Goal: Navigation & Orientation: Find specific page/section

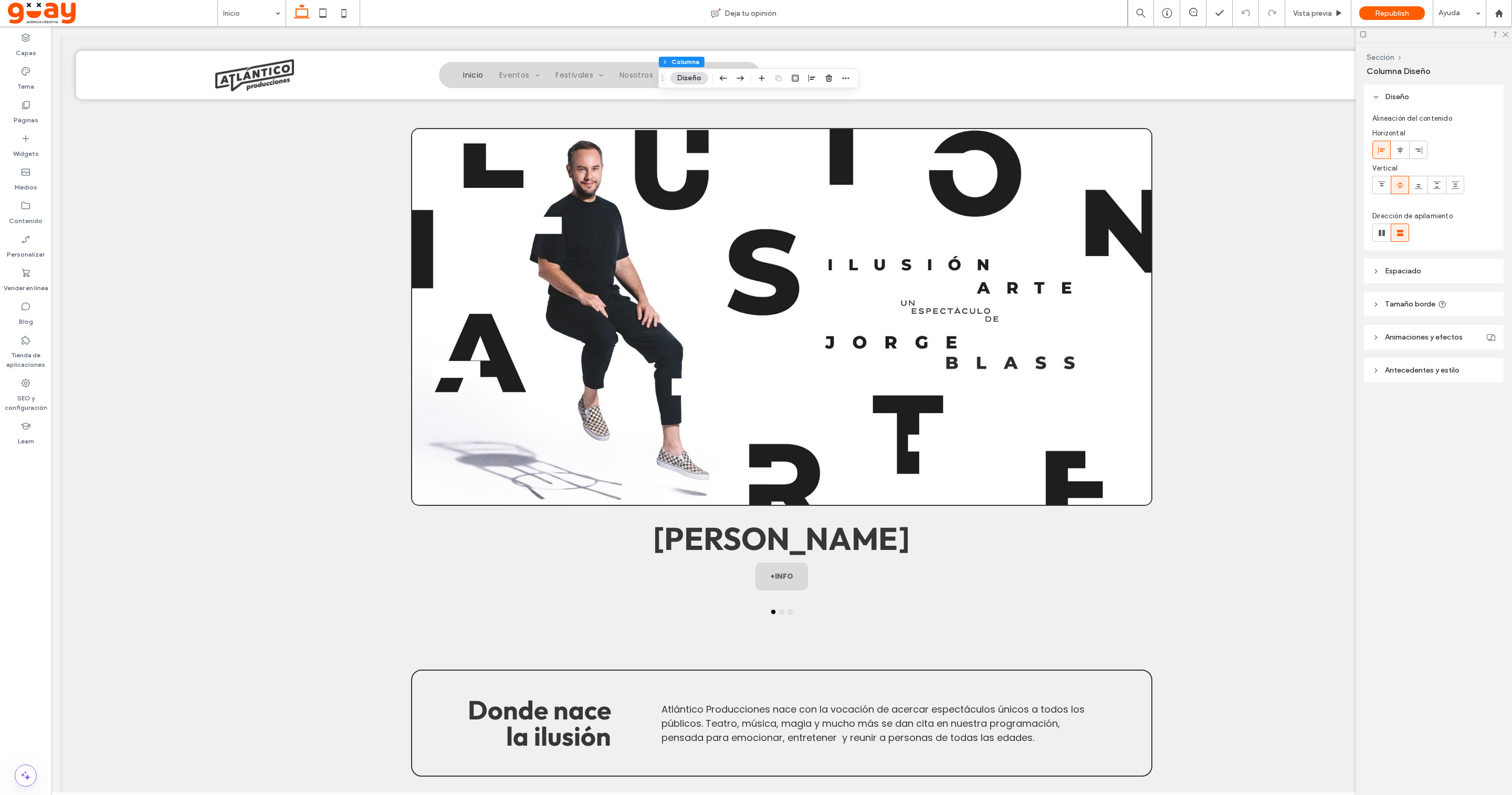
scroll to position [767, 0]
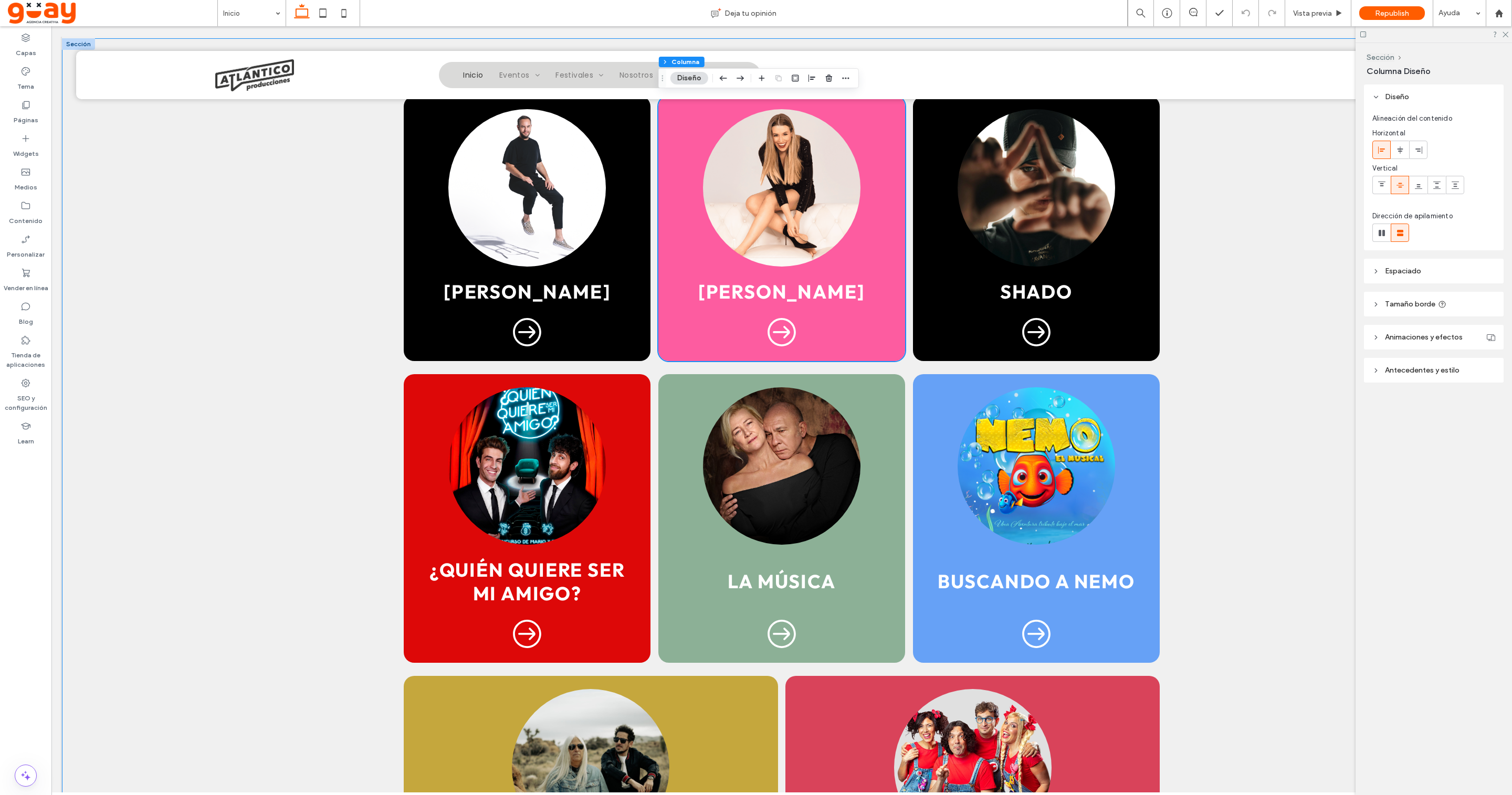
click at [1407, 366] on span "Antecedentes y estilo" at bounding box center [1422, 370] width 74 height 9
click at [1487, 430] on div "rgba(253,92,160,1)" at bounding box center [1488, 429] width 9 height 9
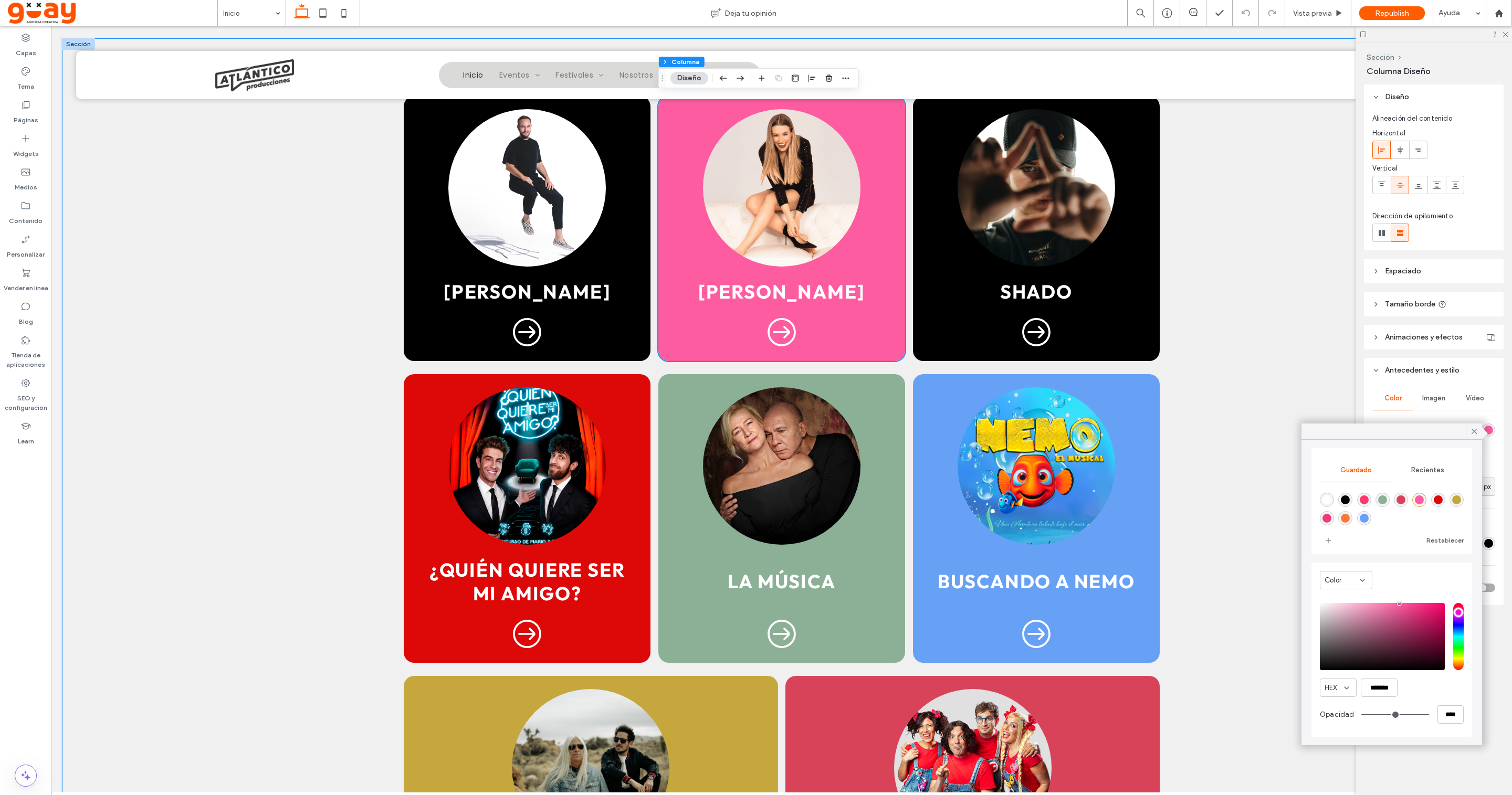
scroll to position [84, 0]
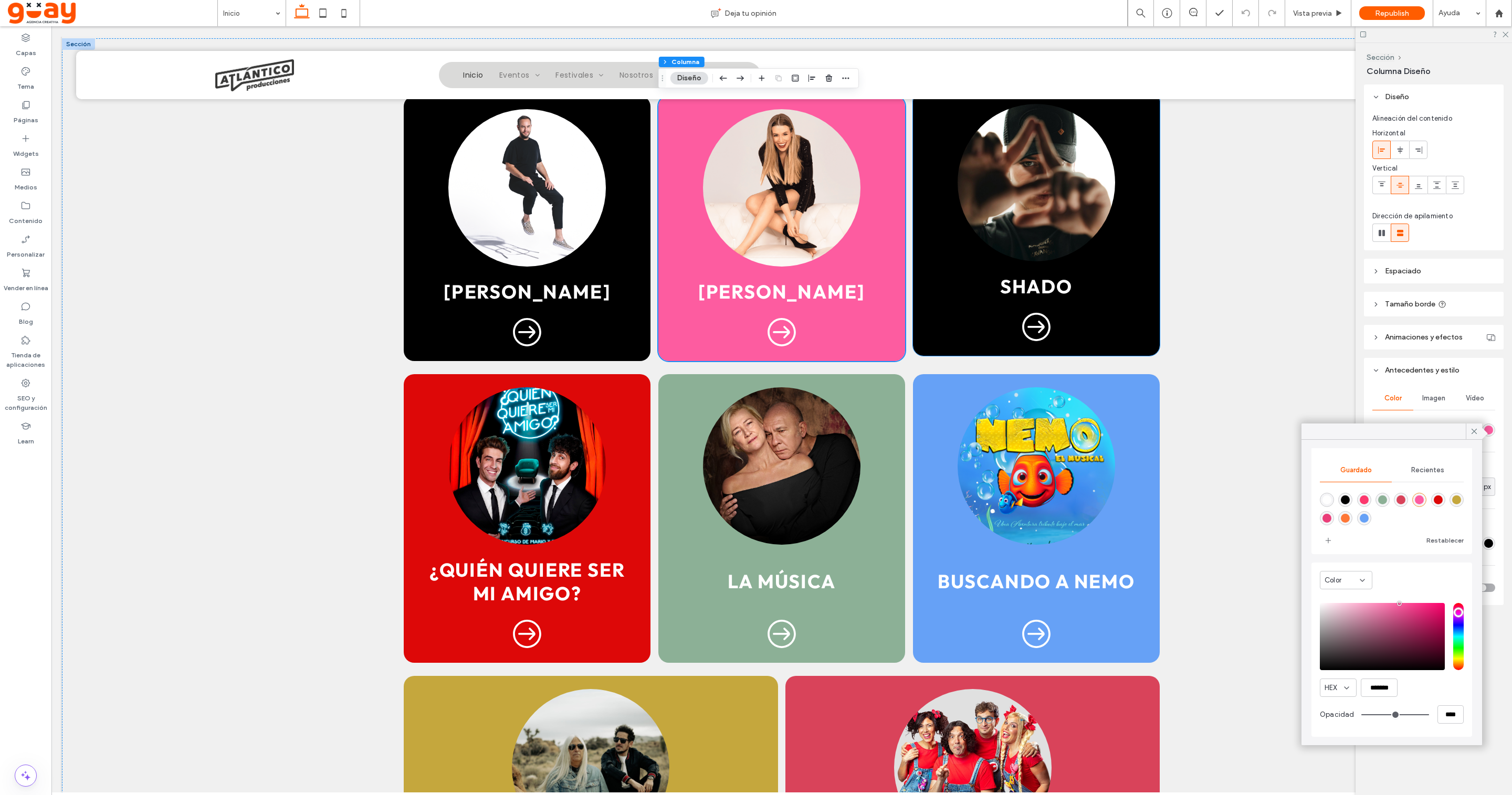
click at [1122, 324] on div "SHADO" at bounding box center [1036, 223] width 247 height 265
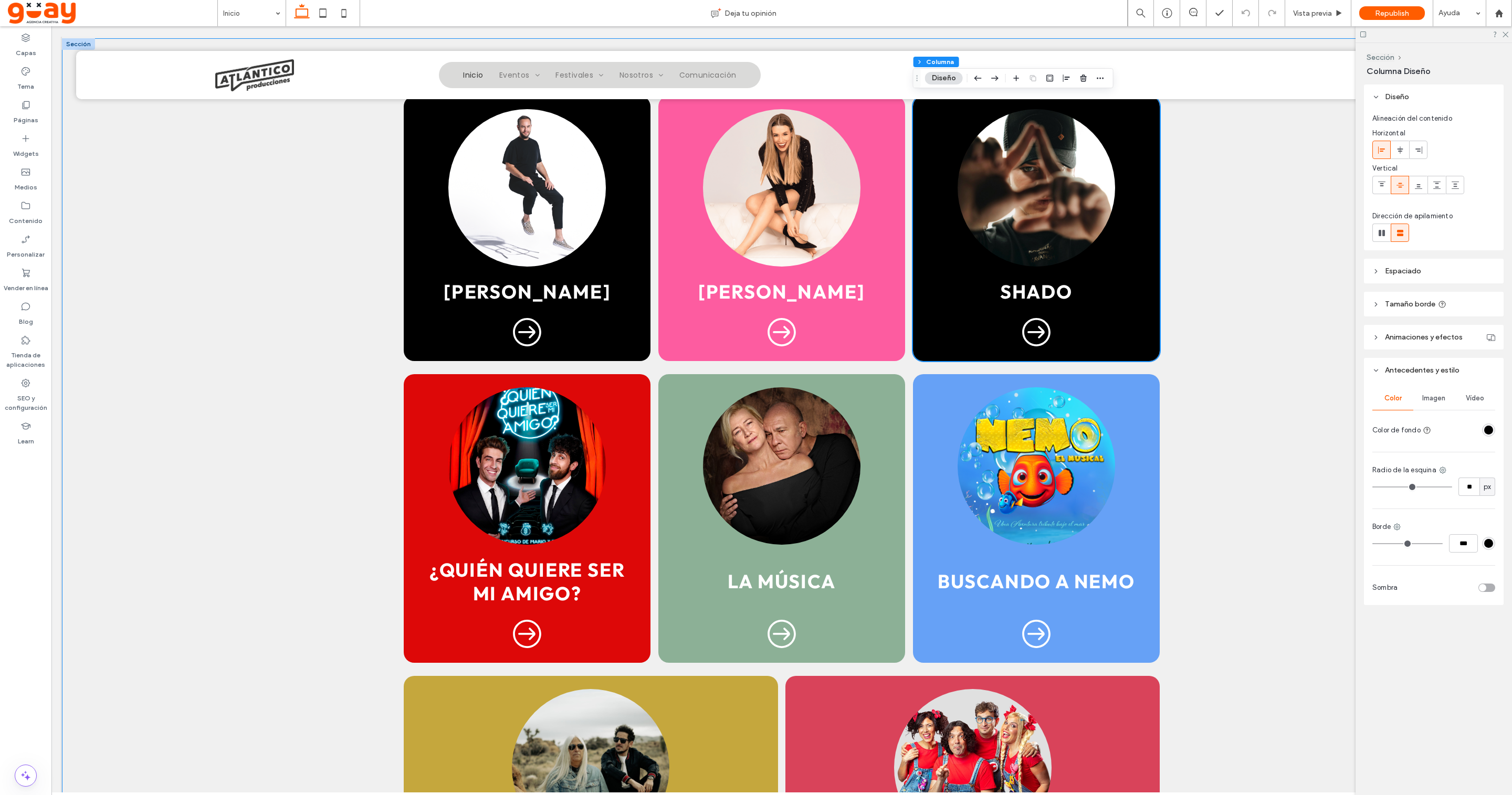
click at [1495, 432] on div "rgba(0,0,0,1)" at bounding box center [1489, 430] width 13 height 13
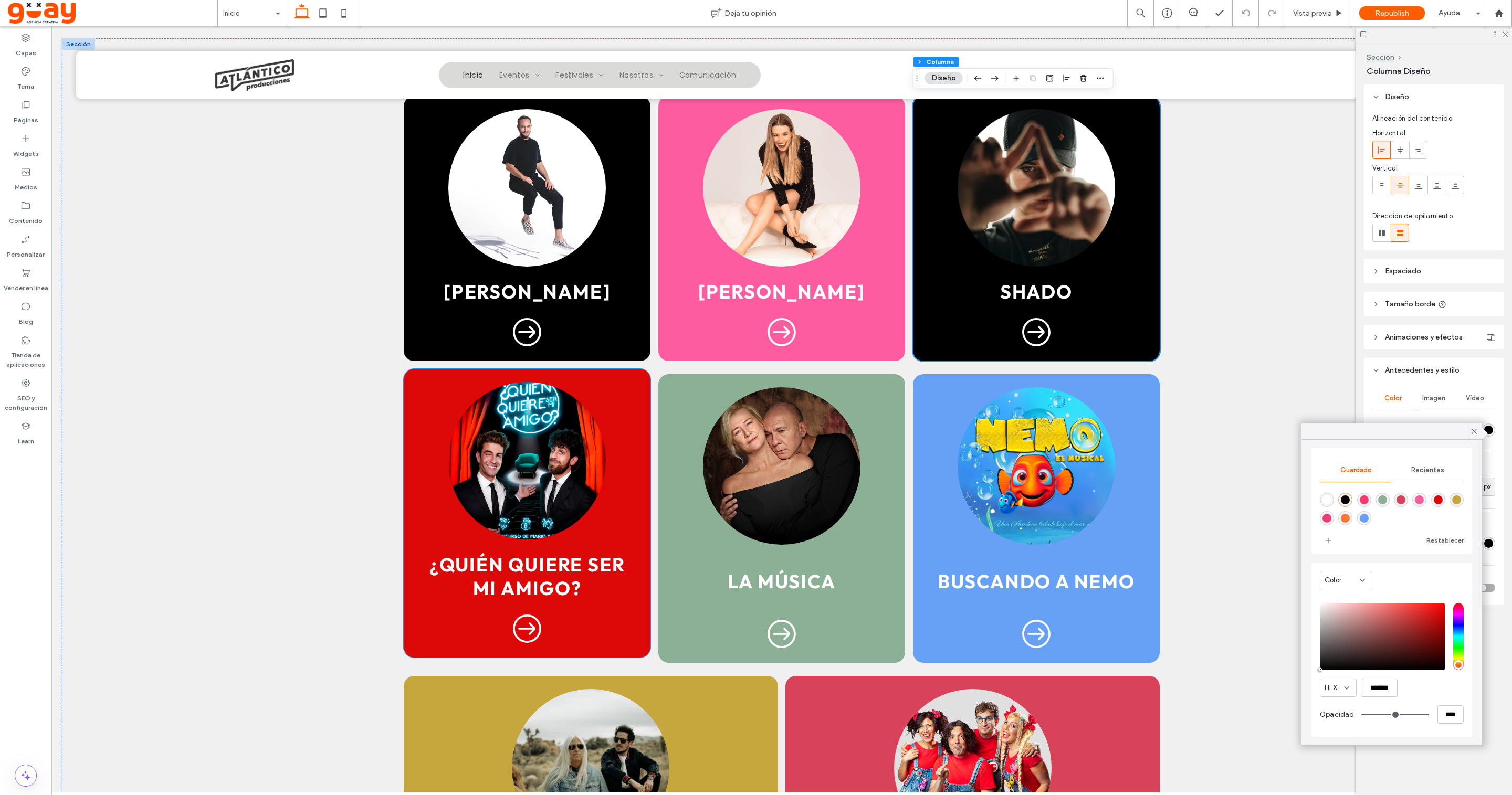
click at [639, 466] on div "¿Quién quiere ser mi amigo?" at bounding box center [527, 514] width 247 height 289
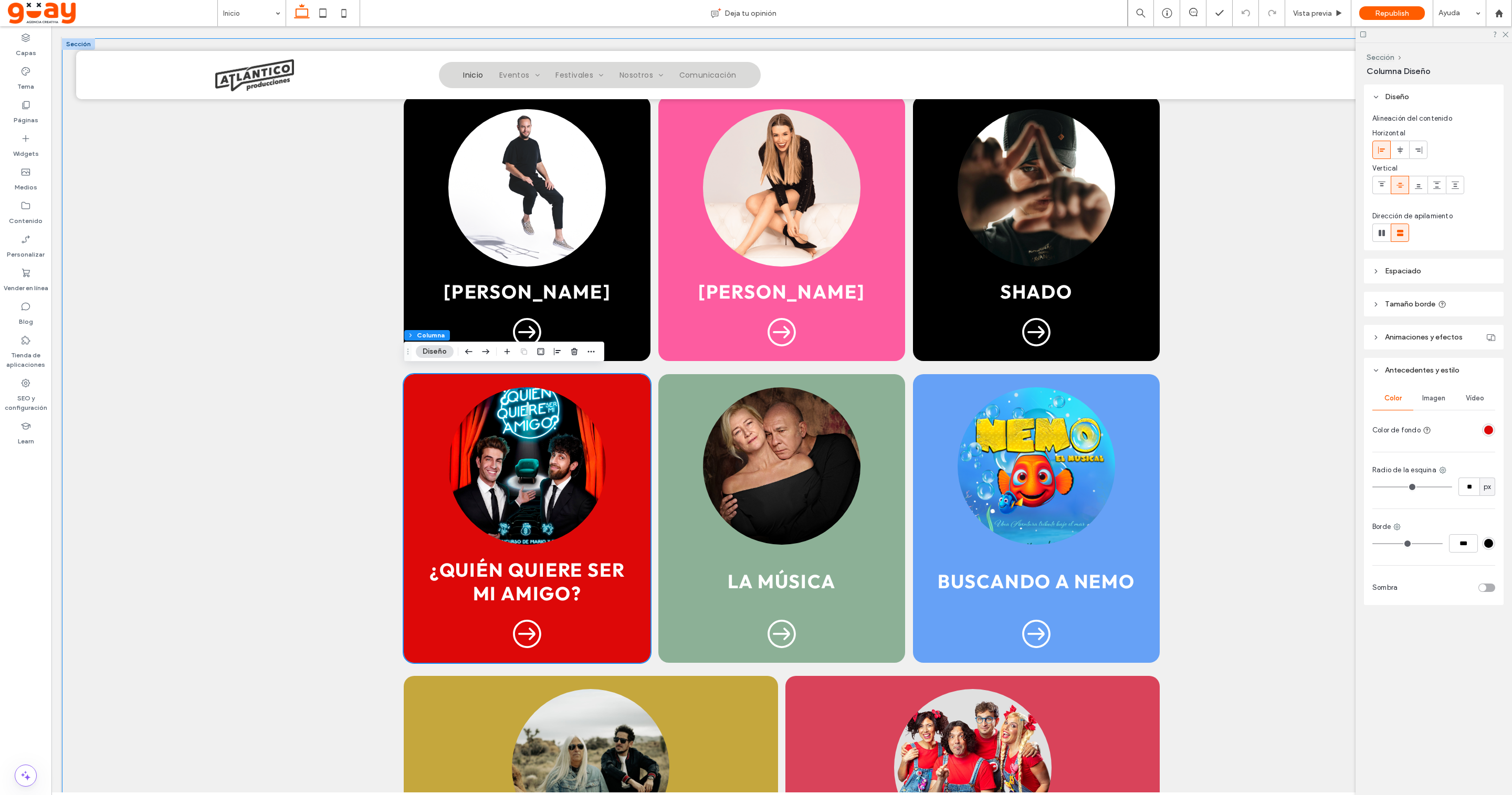
click at [1490, 432] on div "rgba(221, 8, 8, 1)" at bounding box center [1488, 429] width 9 height 9
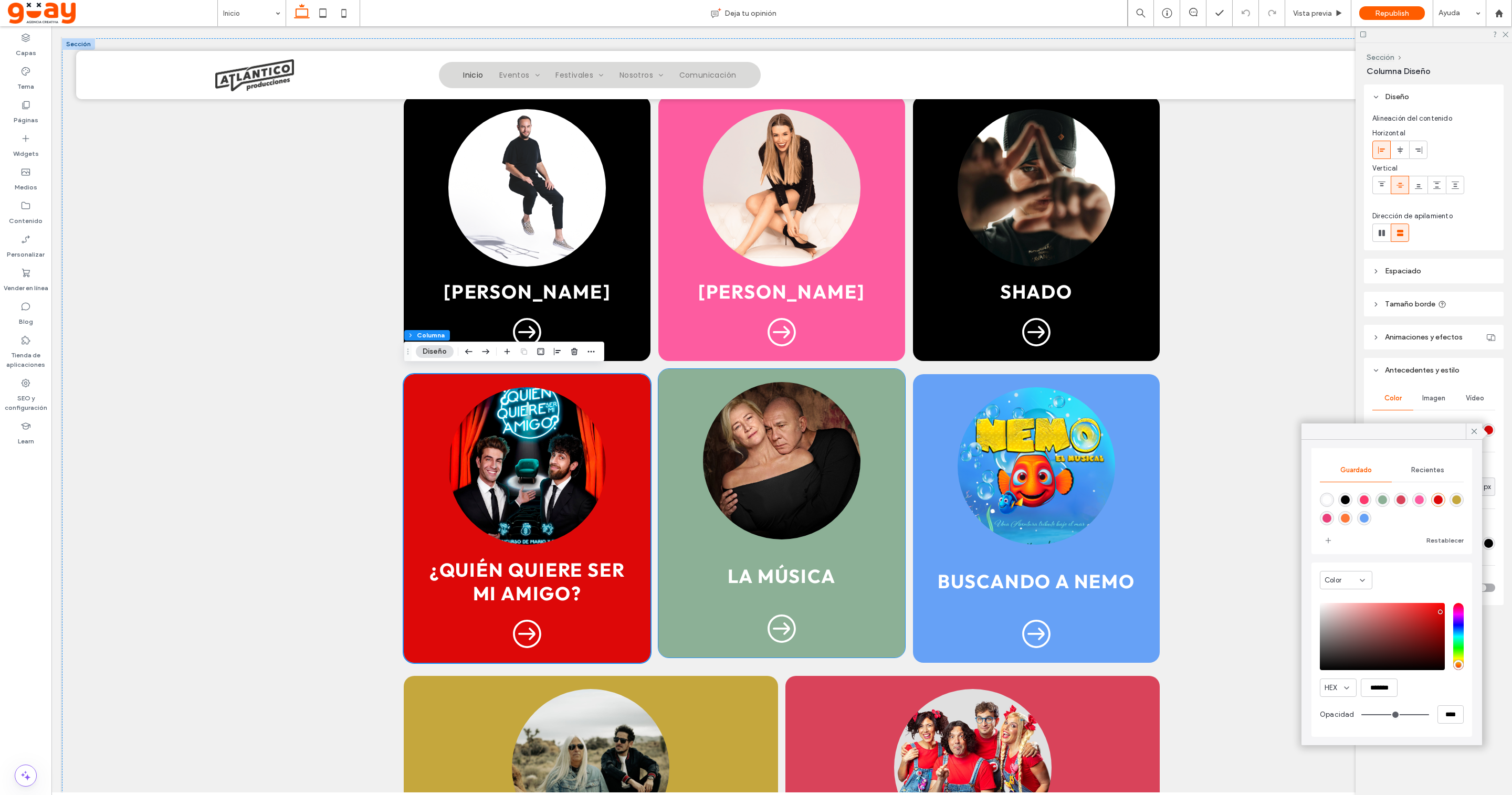
click at [888, 501] on div "la música" at bounding box center [781, 514] width 247 height 289
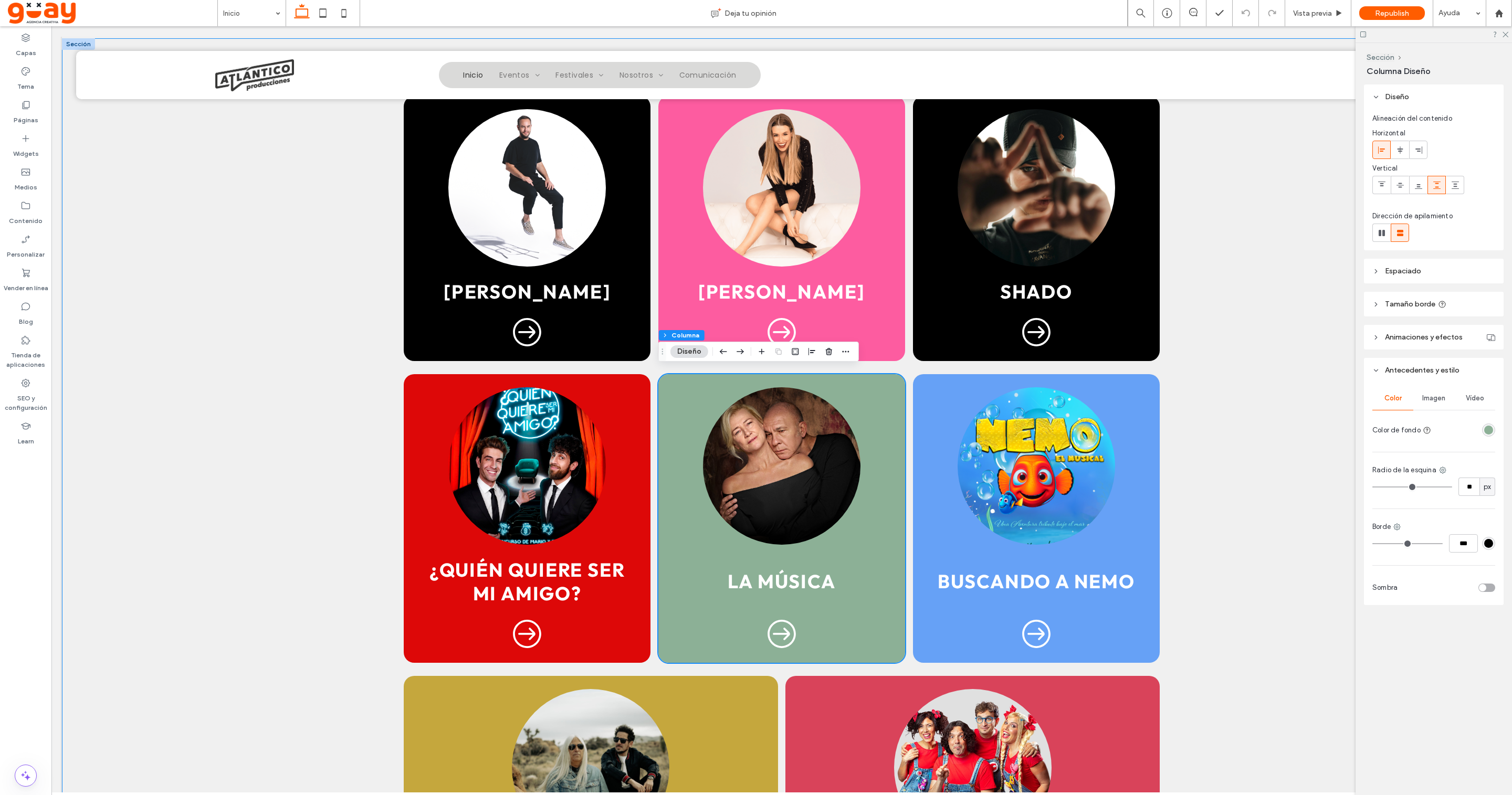
click at [1490, 435] on div "rgba(140, 176, 150, 1)" at bounding box center [1489, 430] width 13 height 13
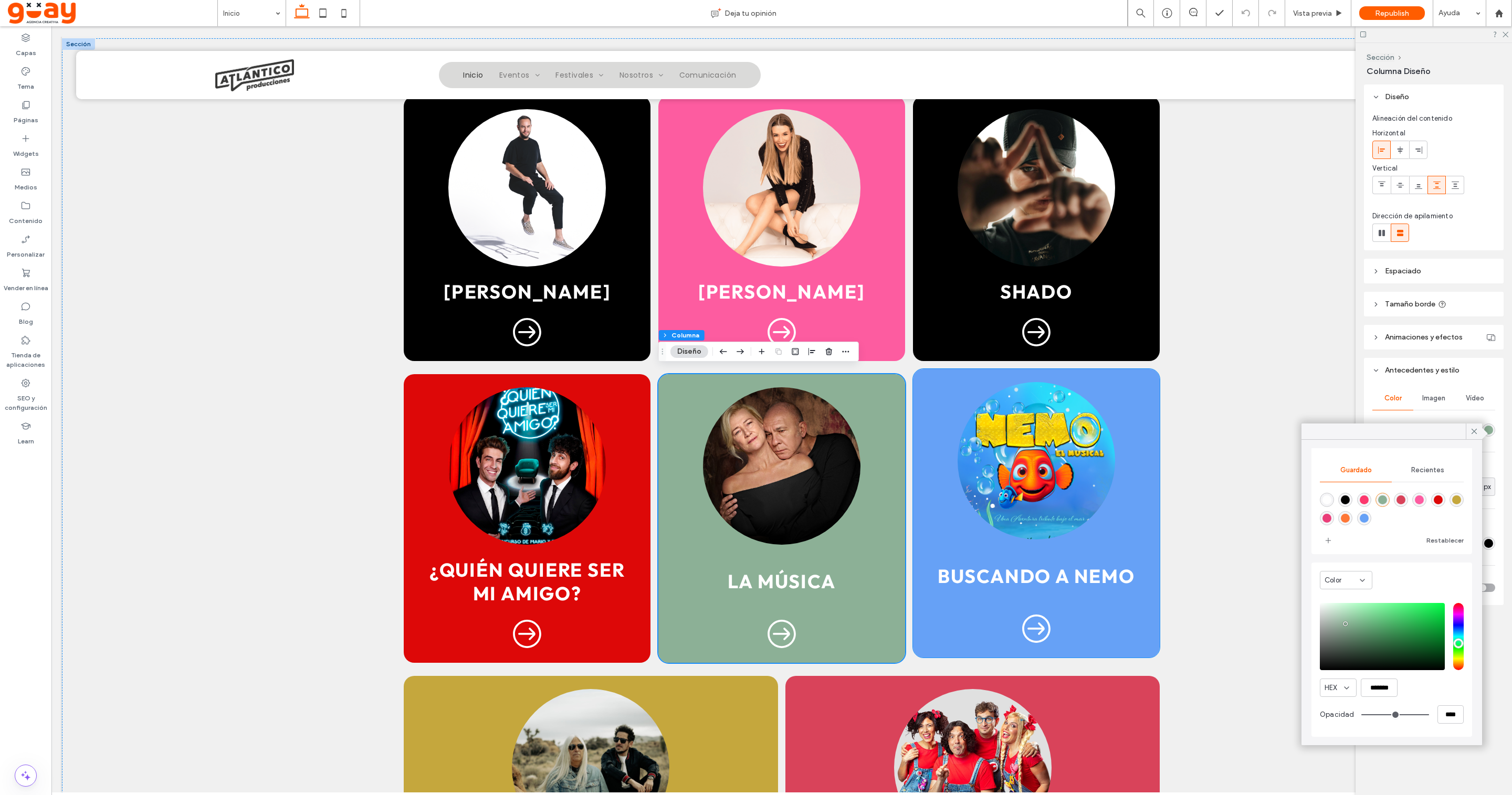
click at [1151, 505] on div "buscando a nemo" at bounding box center [1036, 514] width 247 height 289
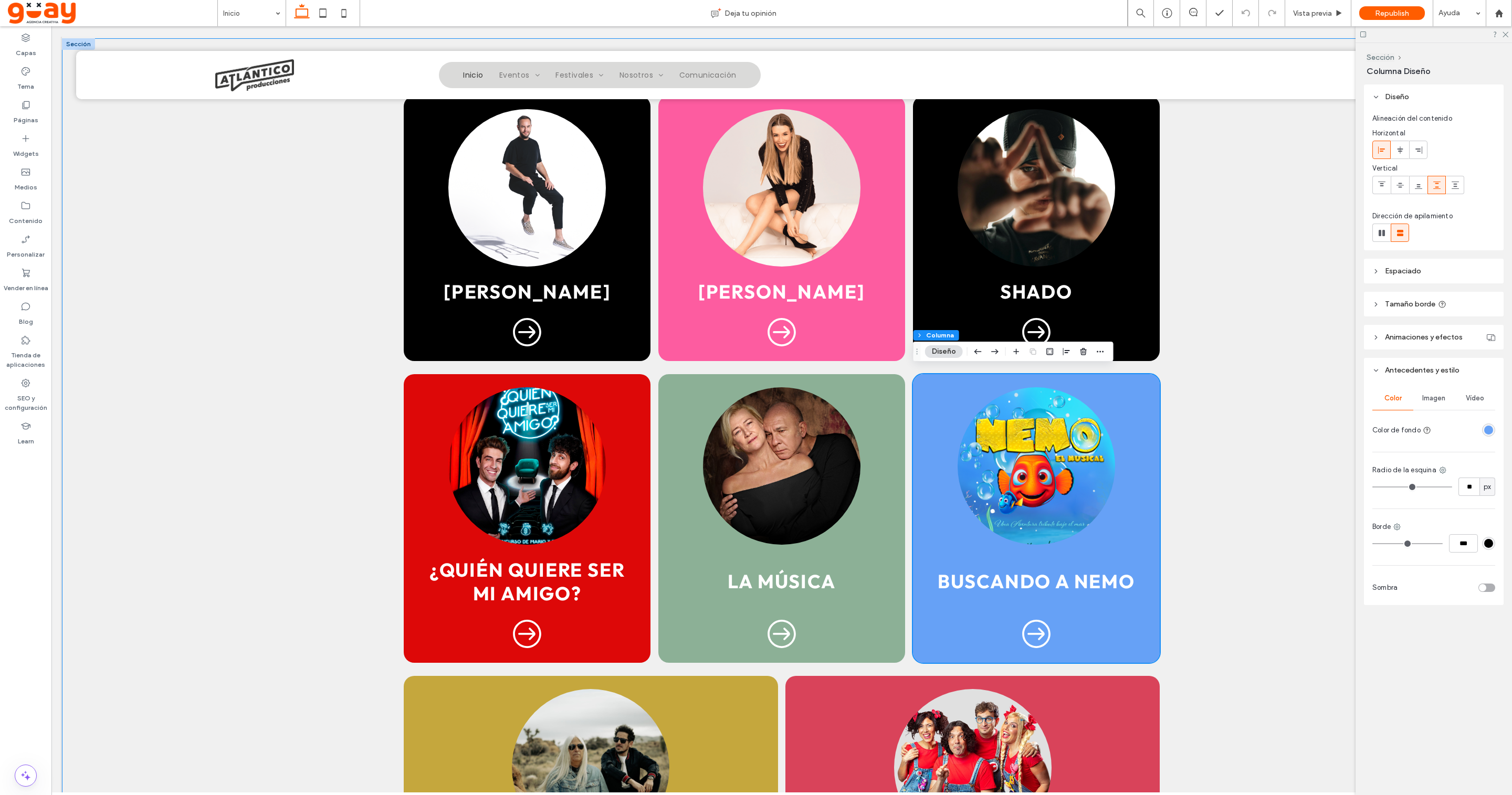
click at [1488, 427] on div "rgba(102,161,246,1)" at bounding box center [1488, 429] width 9 height 9
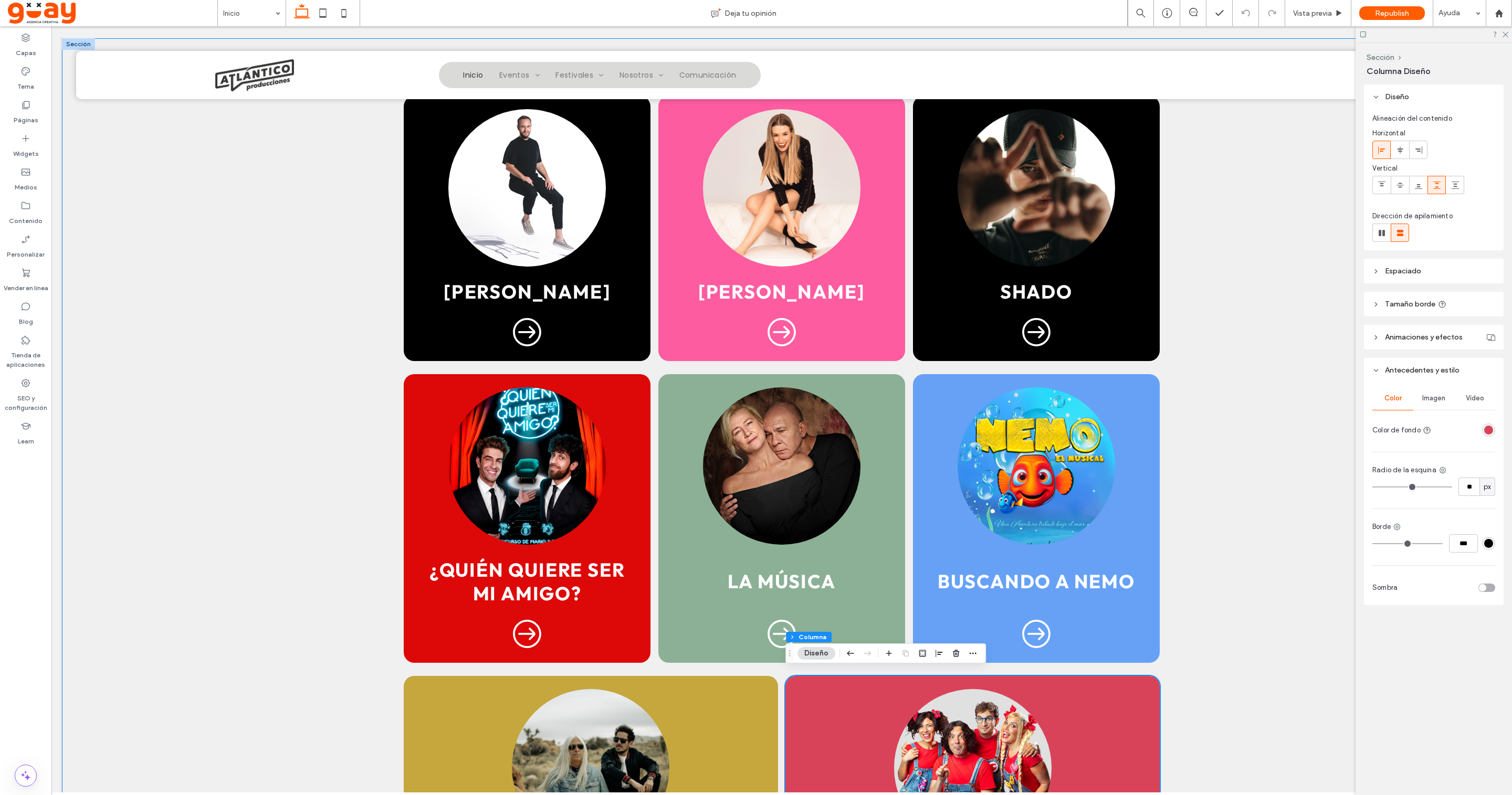
click at [1491, 431] on div "rgba(217, 67, 90, 1)" at bounding box center [1488, 429] width 9 height 9
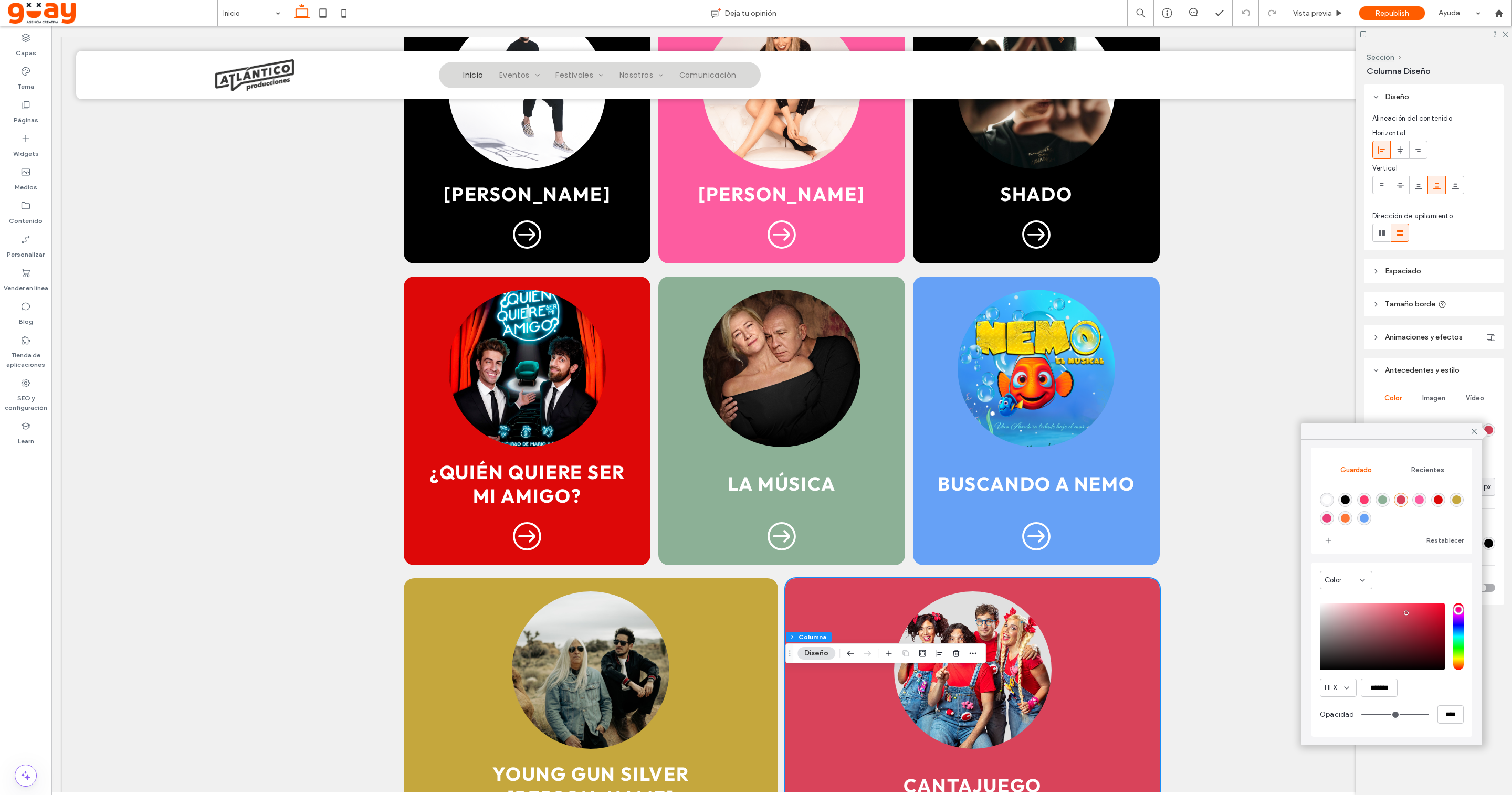
scroll to position [1013, 0]
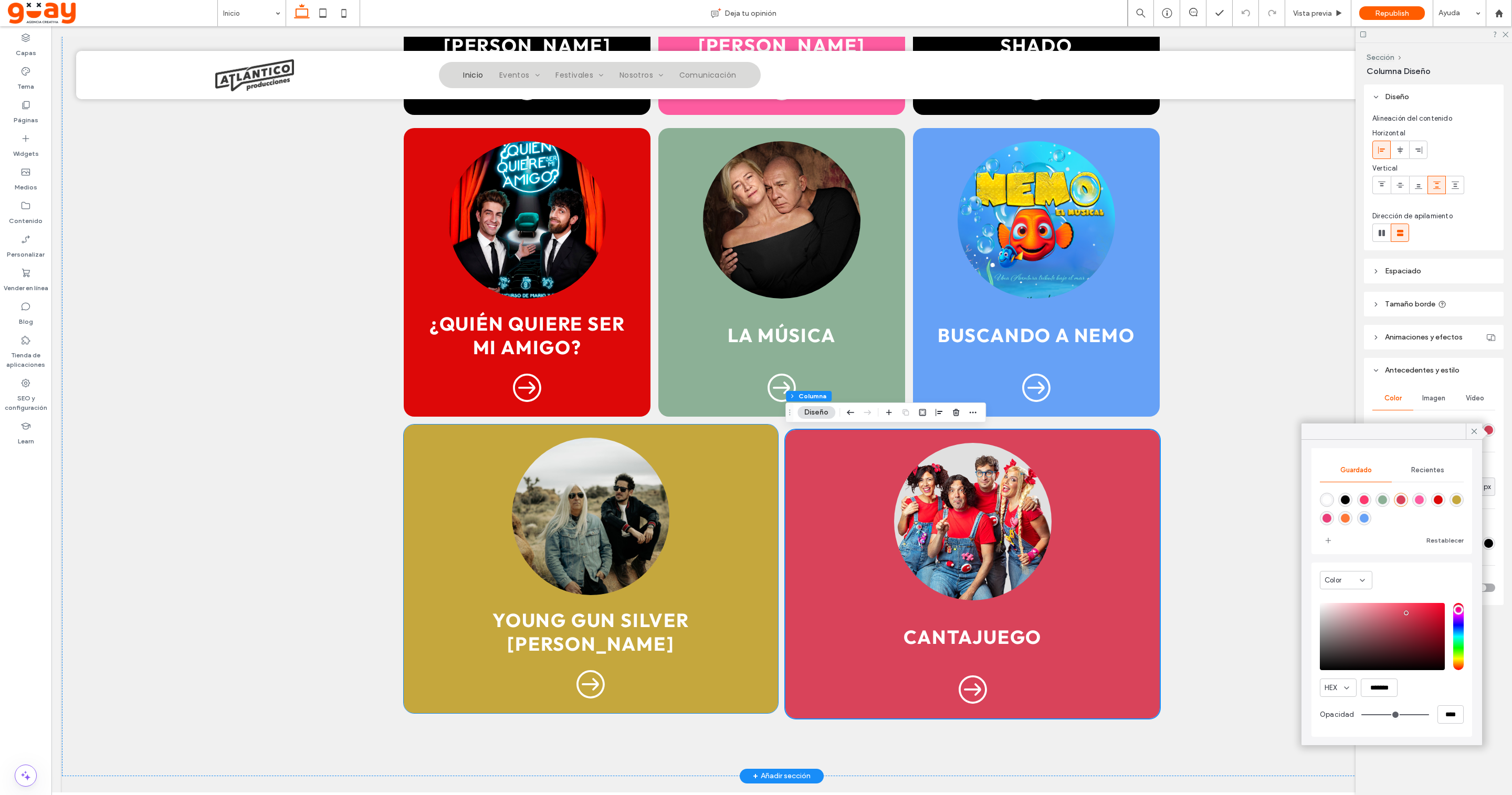
click at [761, 553] on div "Young Gun Silver [PERSON_NAME]" at bounding box center [590, 569] width 374 height 289
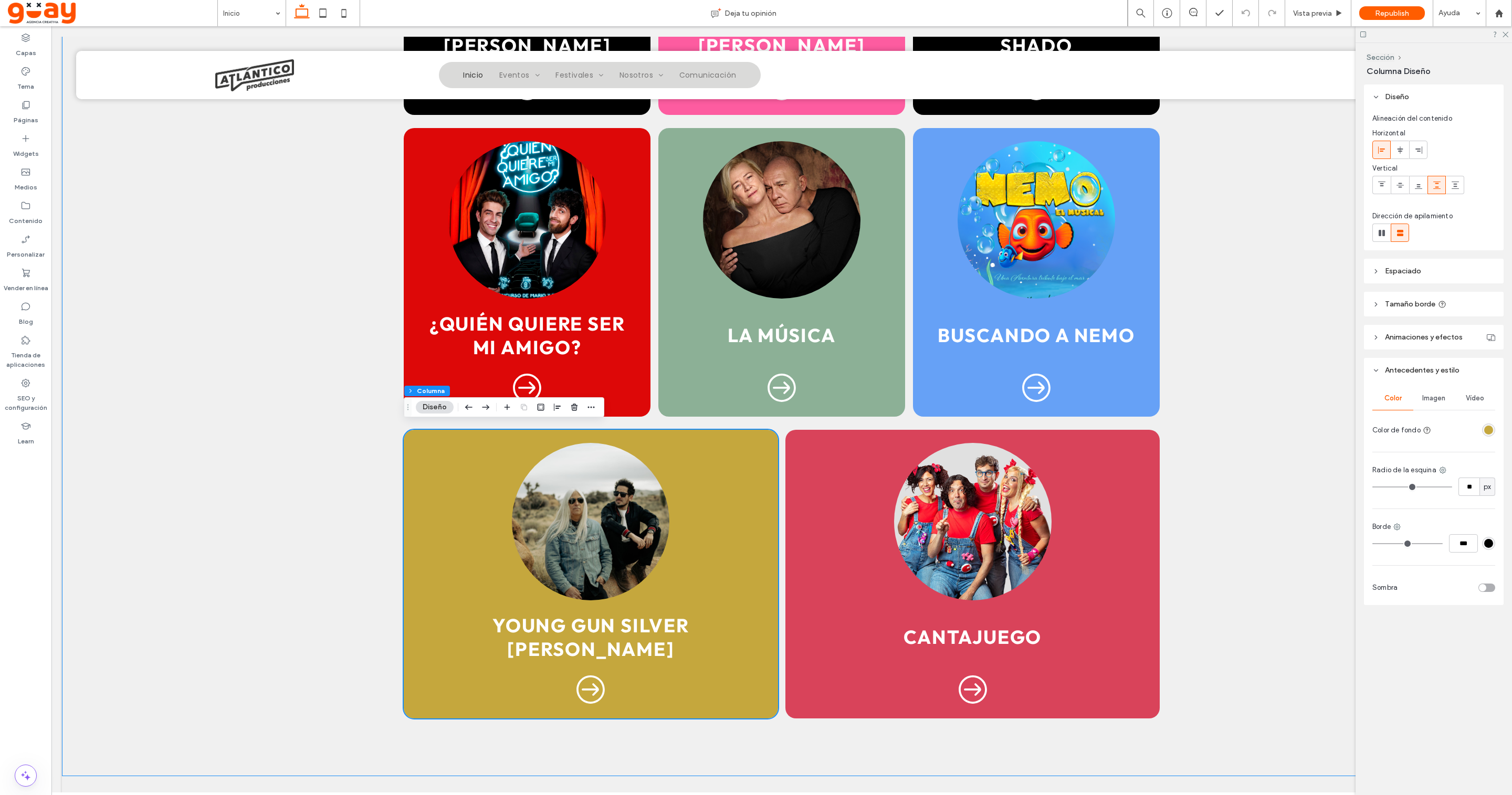
click at [1492, 429] on div "rgba(197,167,61,1)" at bounding box center [1488, 429] width 9 height 9
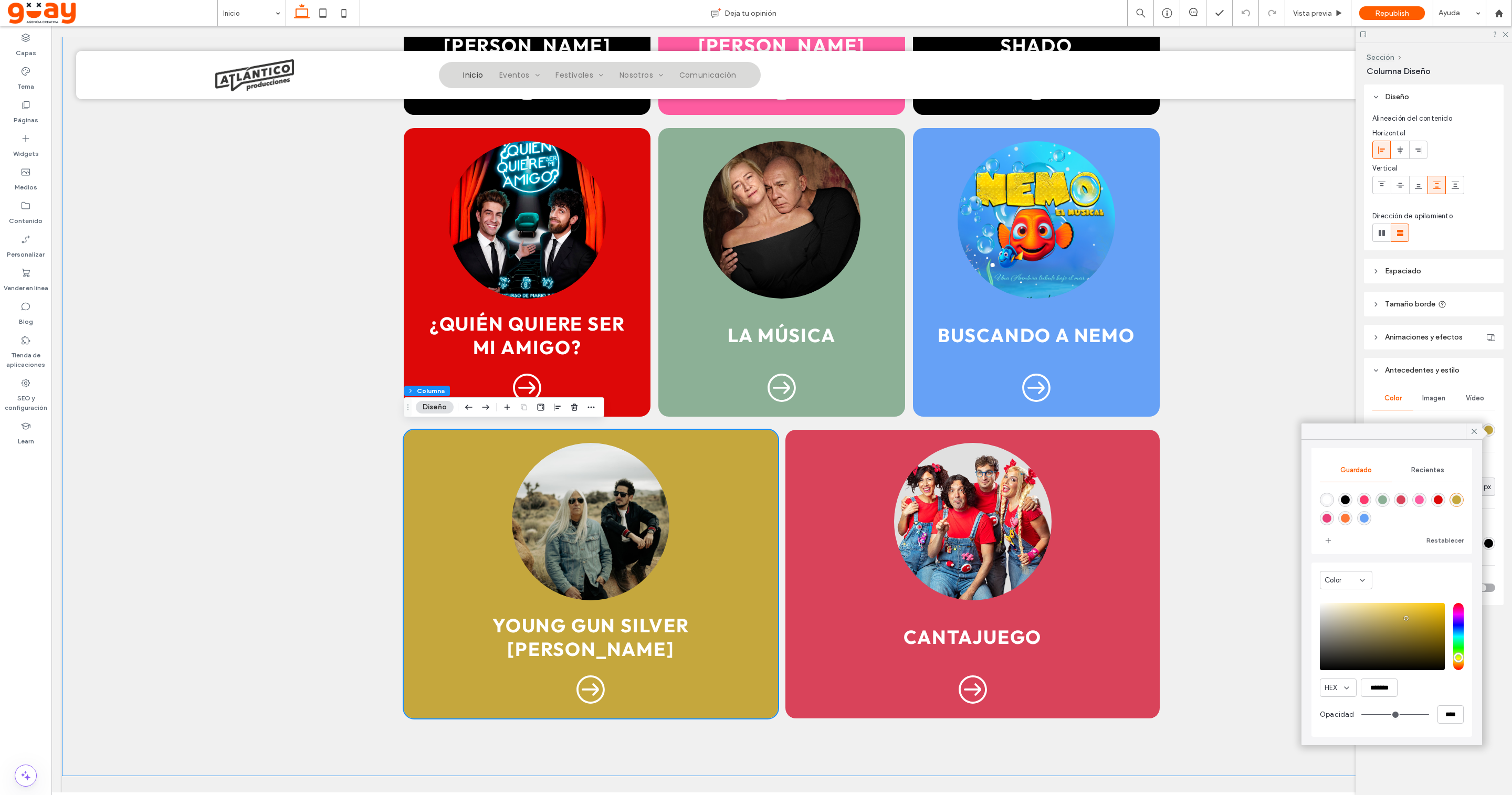
scroll to position [84, 0]
click at [1476, 434] on icon at bounding box center [1474, 431] width 9 height 9
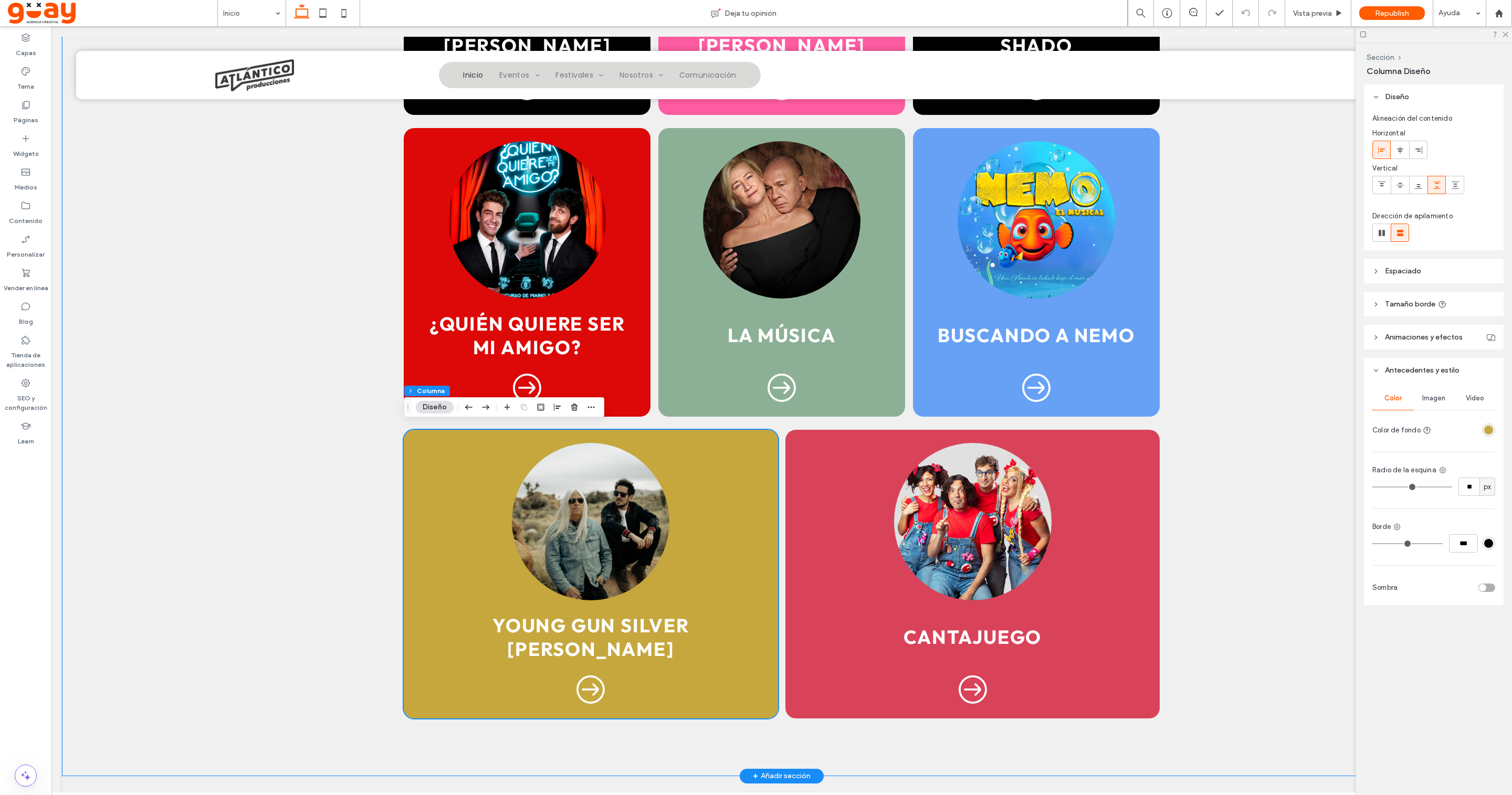
click at [1200, 399] on div "[PERSON_NAME] [PERSON_NAME] SHADO ¿Quién quiere ser mi amigo? la música buscand…" at bounding box center [781, 283] width 1439 height 983
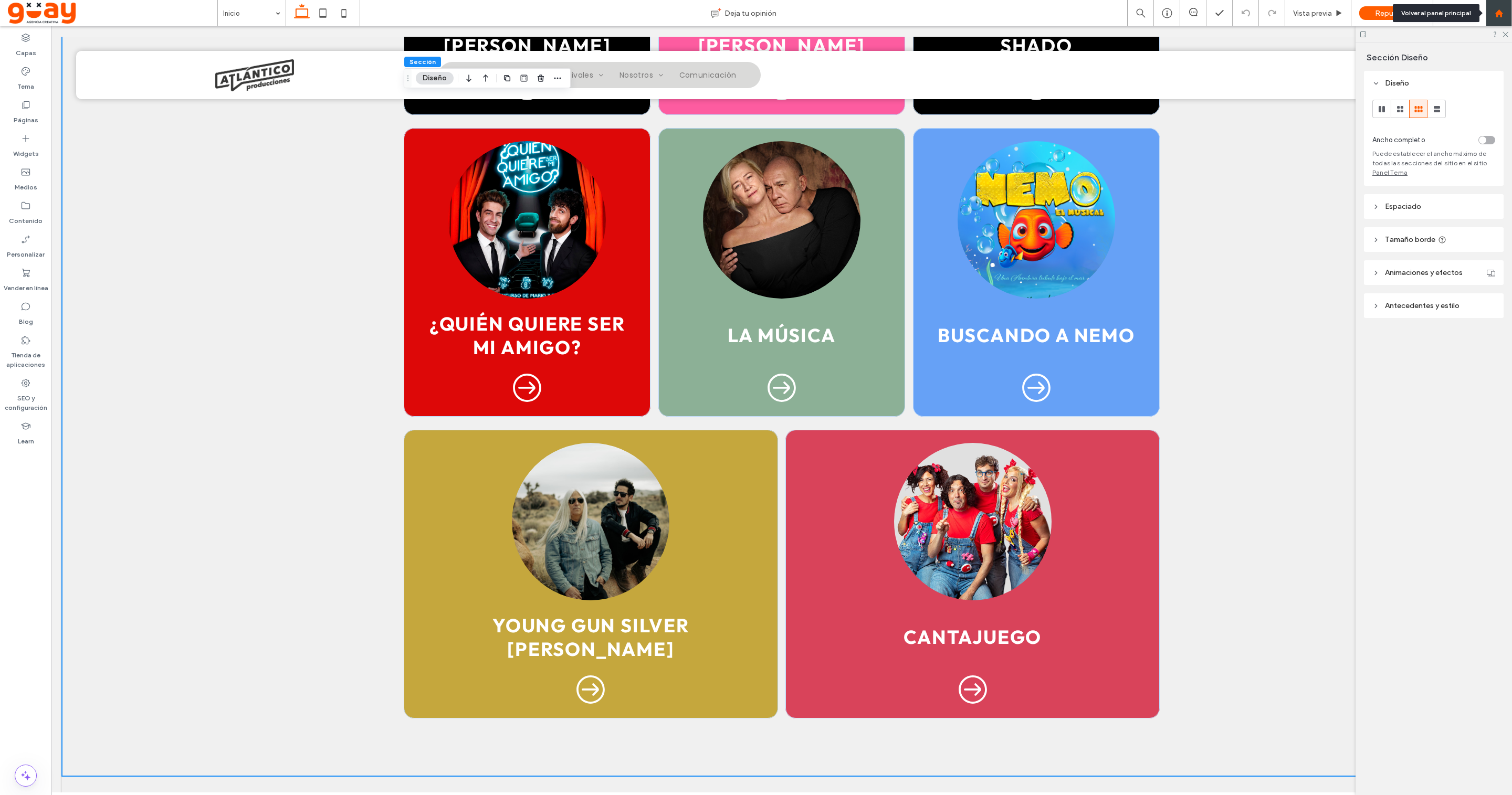
click at [1499, 10] on use at bounding box center [1499, 13] width 8 height 8
